Goal: Navigation & Orientation: Find specific page/section

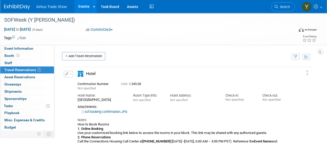
click at [82, 7] on link "Events" at bounding box center [83, 6] width 19 height 13
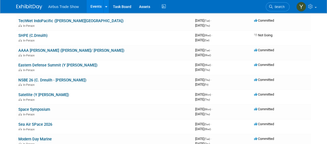
scroll to position [130, 0]
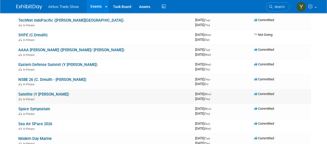
click at [30, 94] on link "Satellite (Y [PERSON_NAME])" at bounding box center [43, 94] width 51 height 5
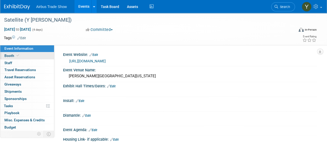
click at [23, 55] on link "Booth" at bounding box center [27, 55] width 54 height 7
